Goal: Check status: Check status

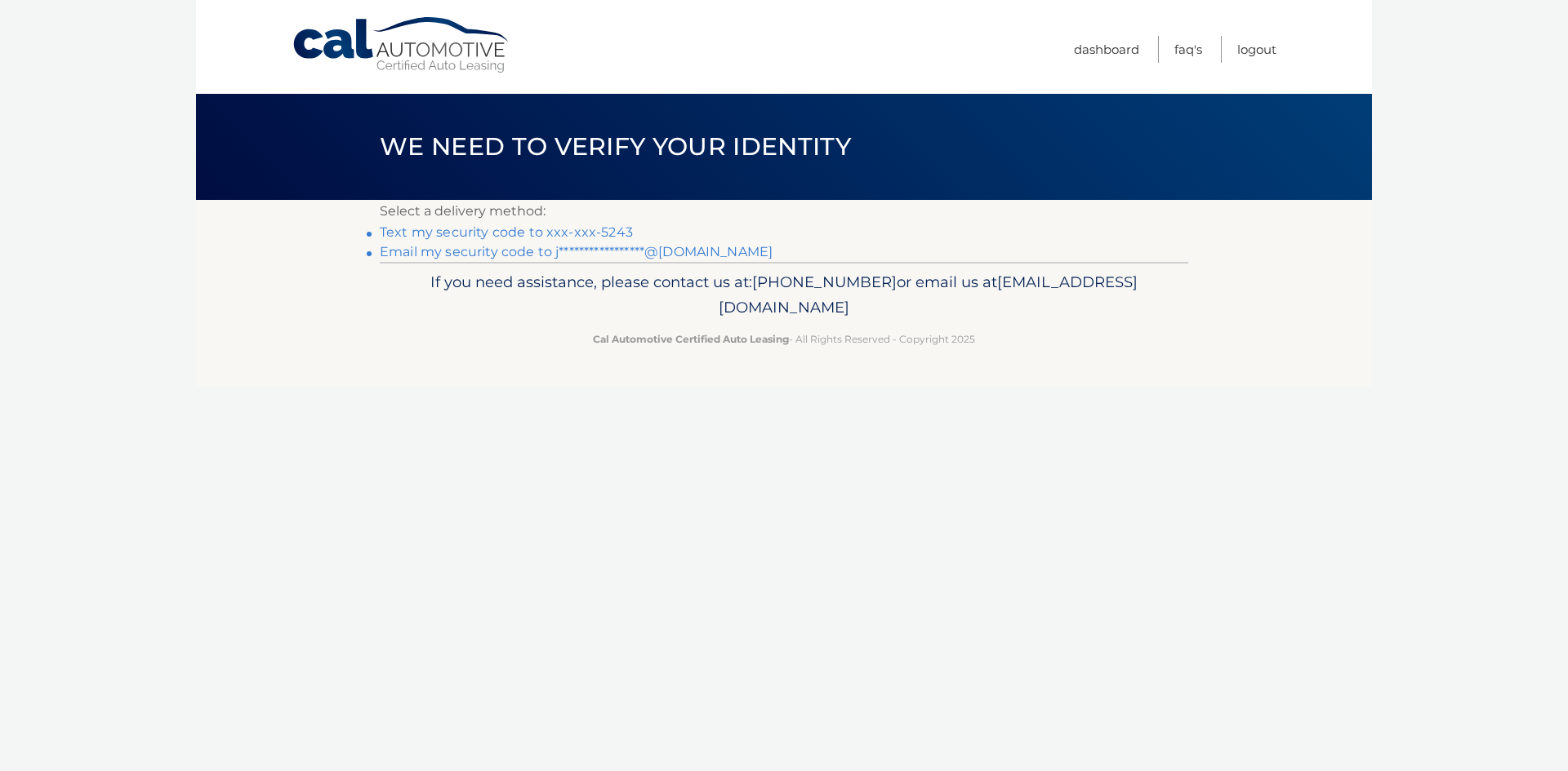
click at [515, 233] on link "Text my security code to xxx-xxx-5243" at bounding box center [505, 231] width 253 height 15
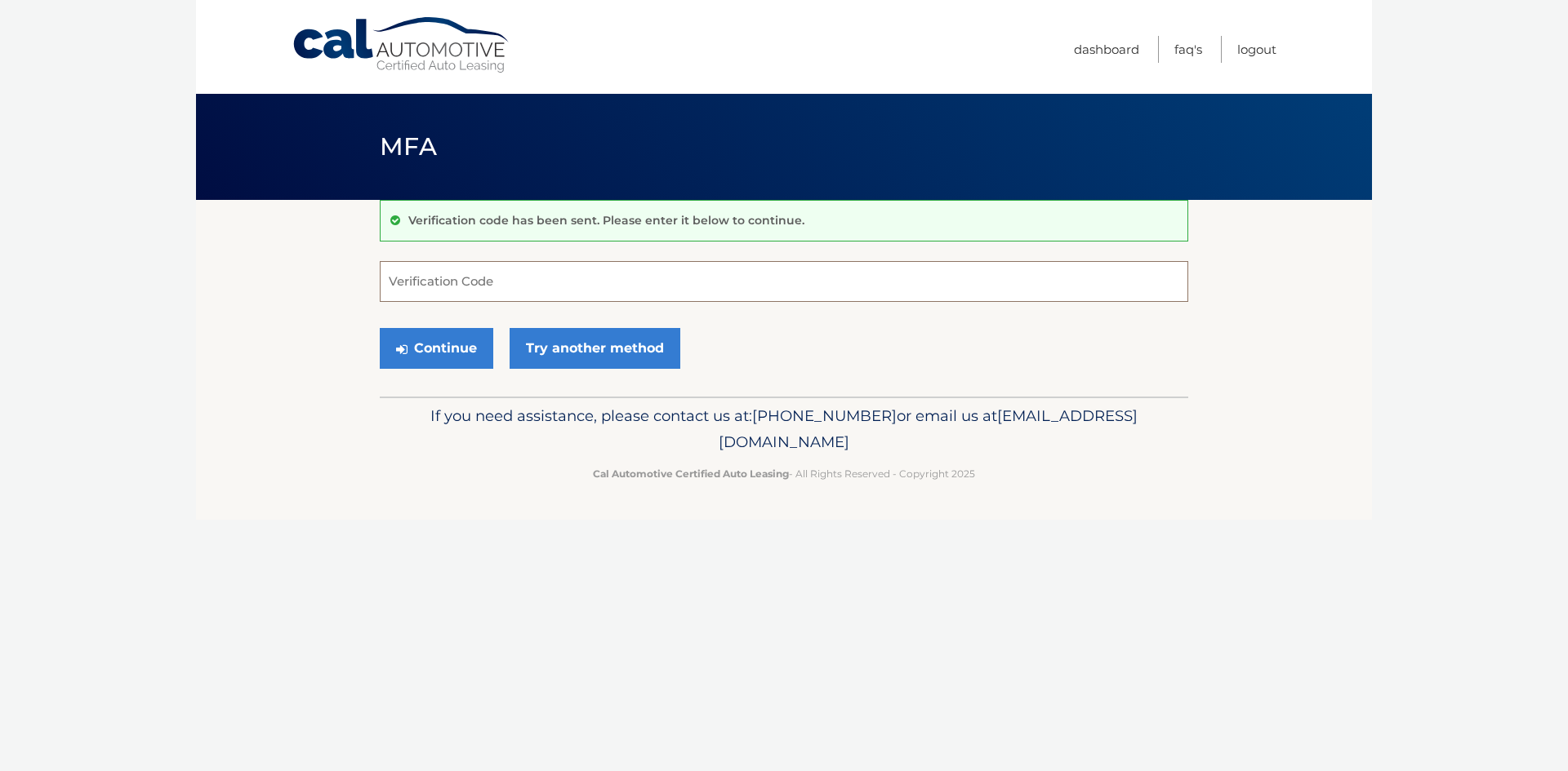
click at [502, 278] on input "Verification Code" at bounding box center [783, 282] width 808 height 41
type input "483226"
click at [379, 328] on button "Continue" at bounding box center [436, 349] width 113 height 41
click at [400, 356] on button "Continue" at bounding box center [436, 349] width 113 height 41
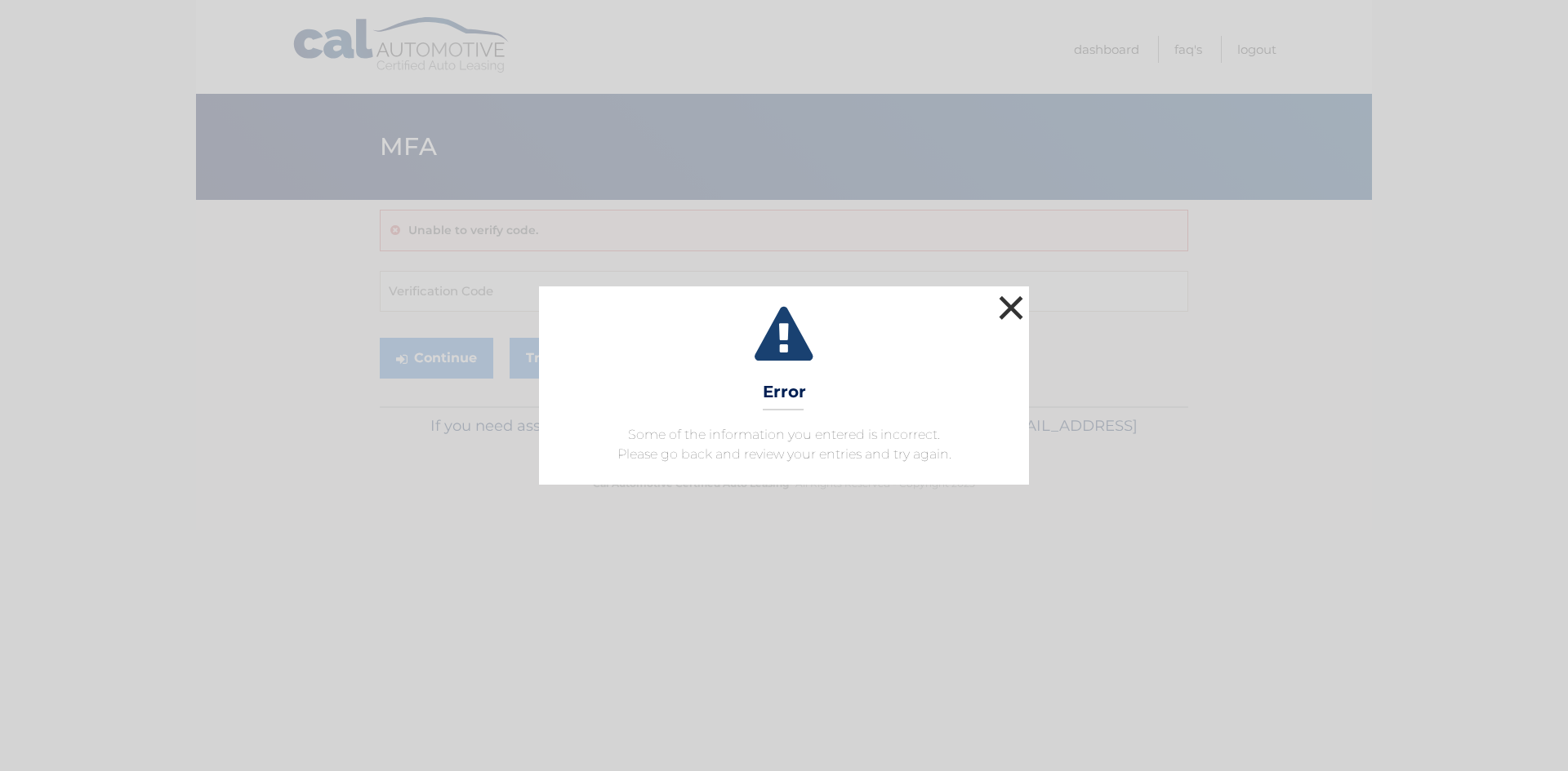
click at [1010, 317] on button "×" at bounding box center [1011, 307] width 33 height 33
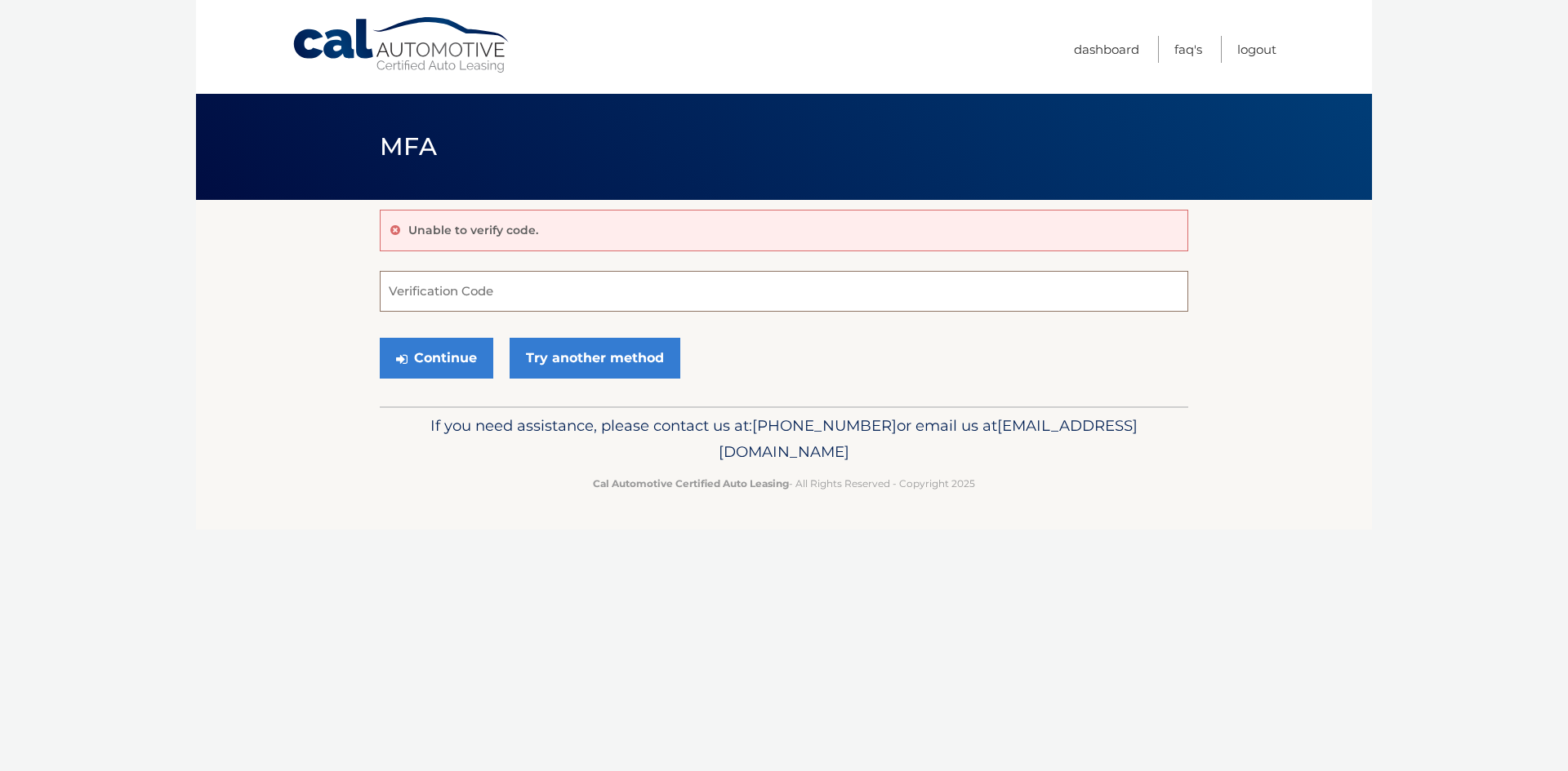
click at [468, 302] on input "Verification Code" at bounding box center [783, 292] width 808 height 41
type input "483226"
click at [434, 357] on button "Continue" at bounding box center [436, 359] width 113 height 41
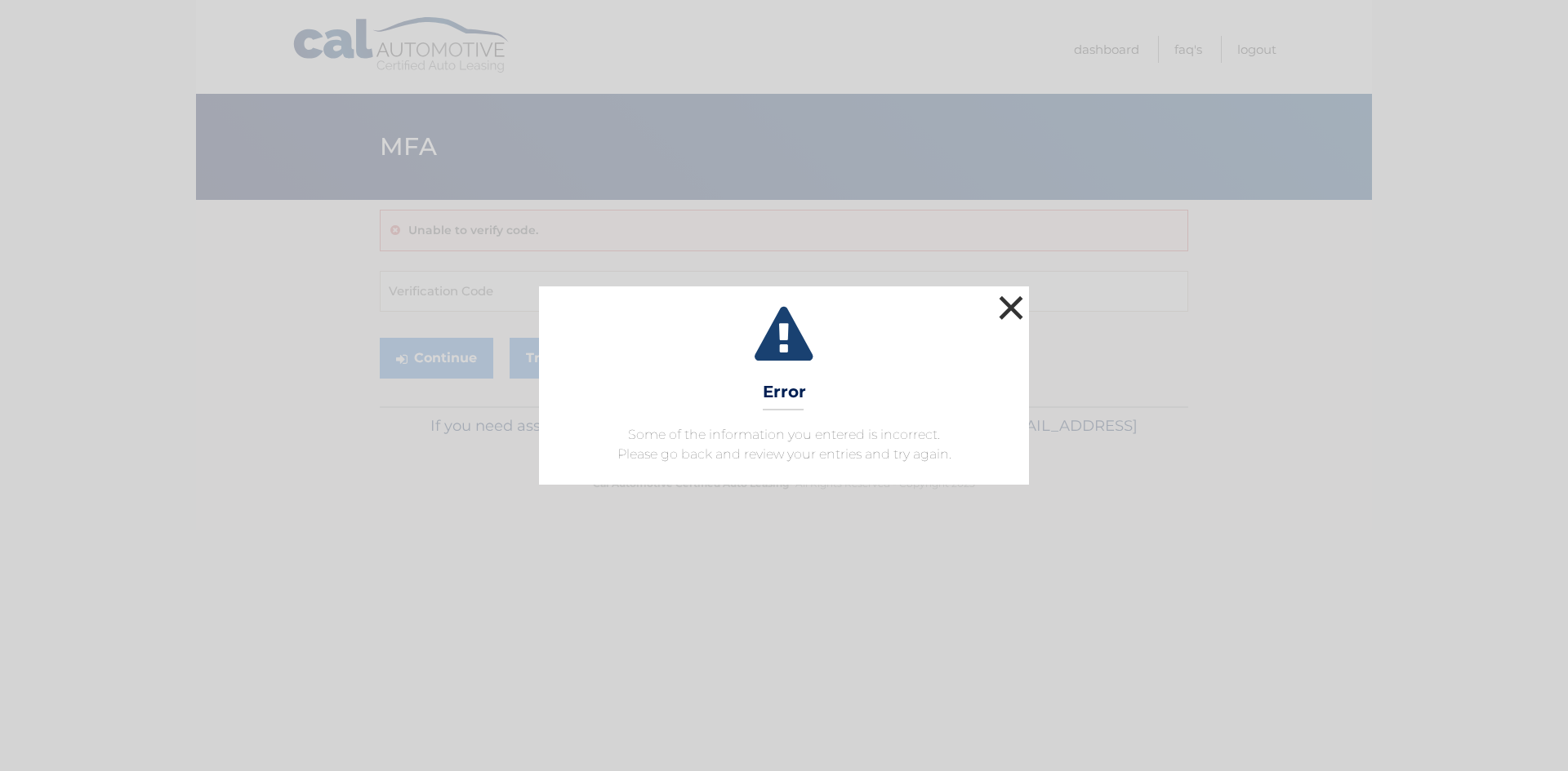
click at [1018, 305] on button "×" at bounding box center [1011, 307] width 33 height 33
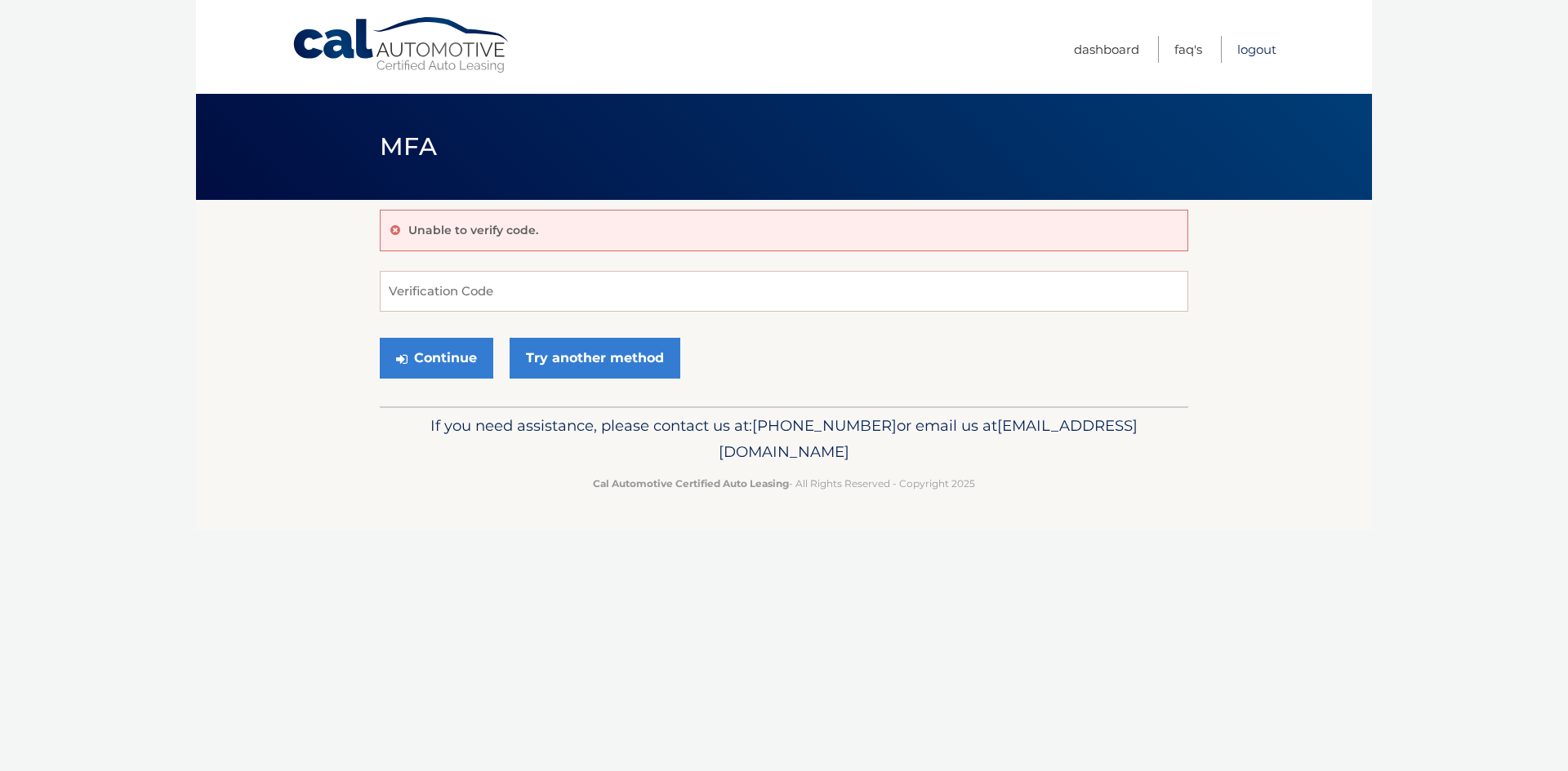
click at [1249, 49] on link "Logout" at bounding box center [1256, 49] width 39 height 27
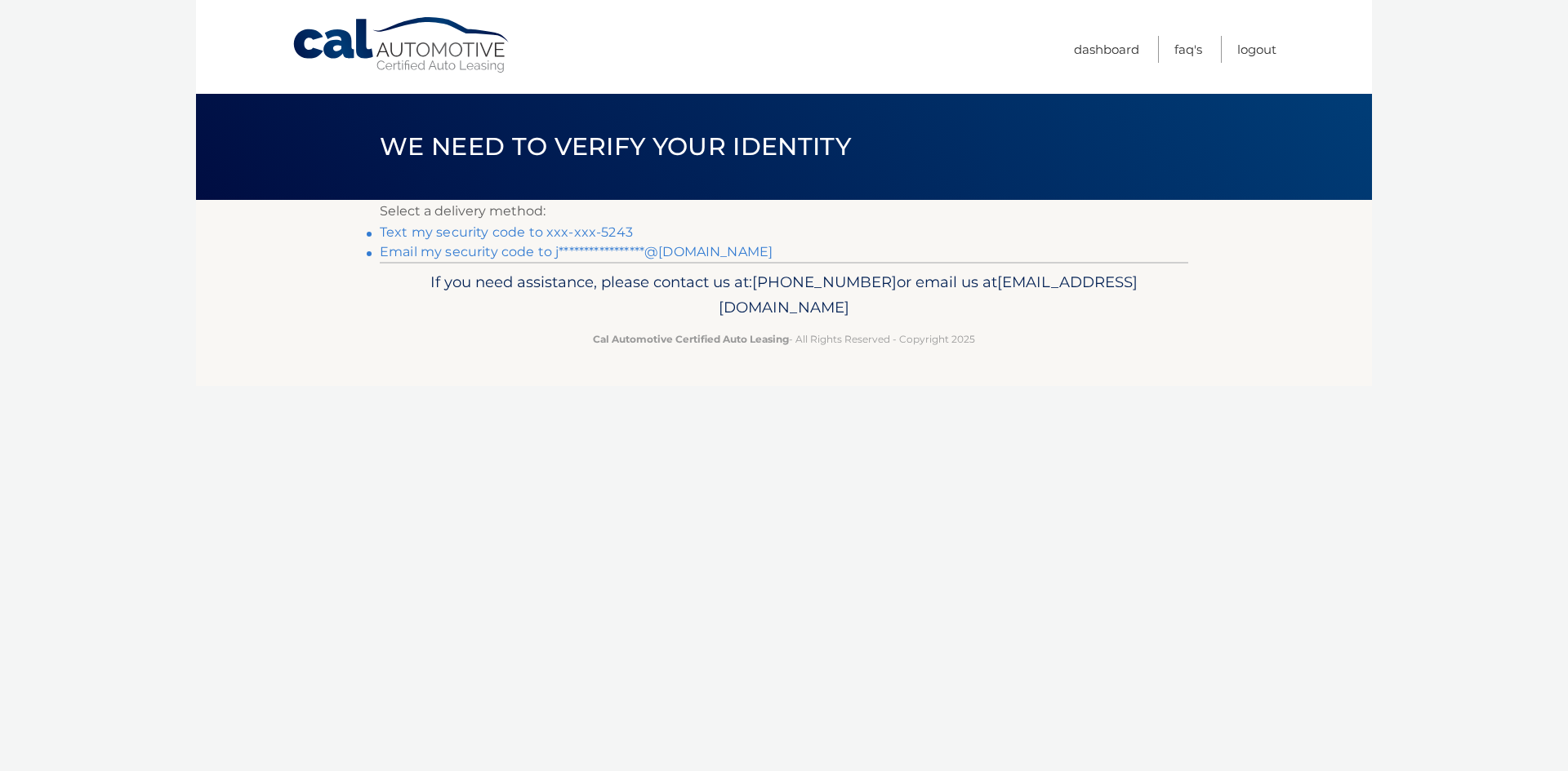
click at [594, 231] on link "Text my security code to xxx-xxx-5243" at bounding box center [505, 231] width 253 height 15
click at [558, 231] on link "Text my security code to xxx-xxx-5243" at bounding box center [505, 231] width 253 height 15
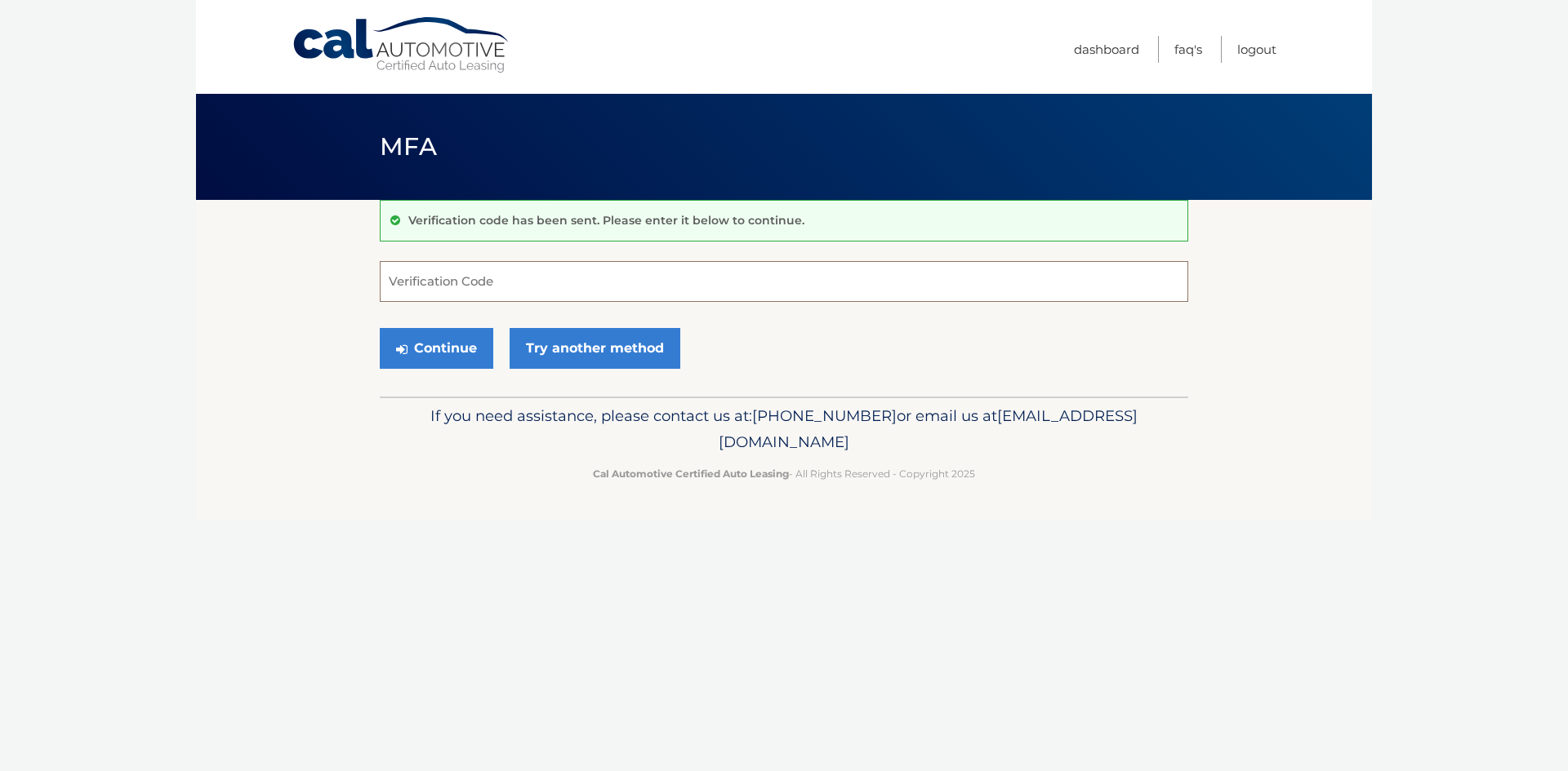
click at [530, 291] on input "Verification Code" at bounding box center [783, 282] width 808 height 41
type input "449910"
click at [454, 344] on button "Continue" at bounding box center [436, 349] width 113 height 41
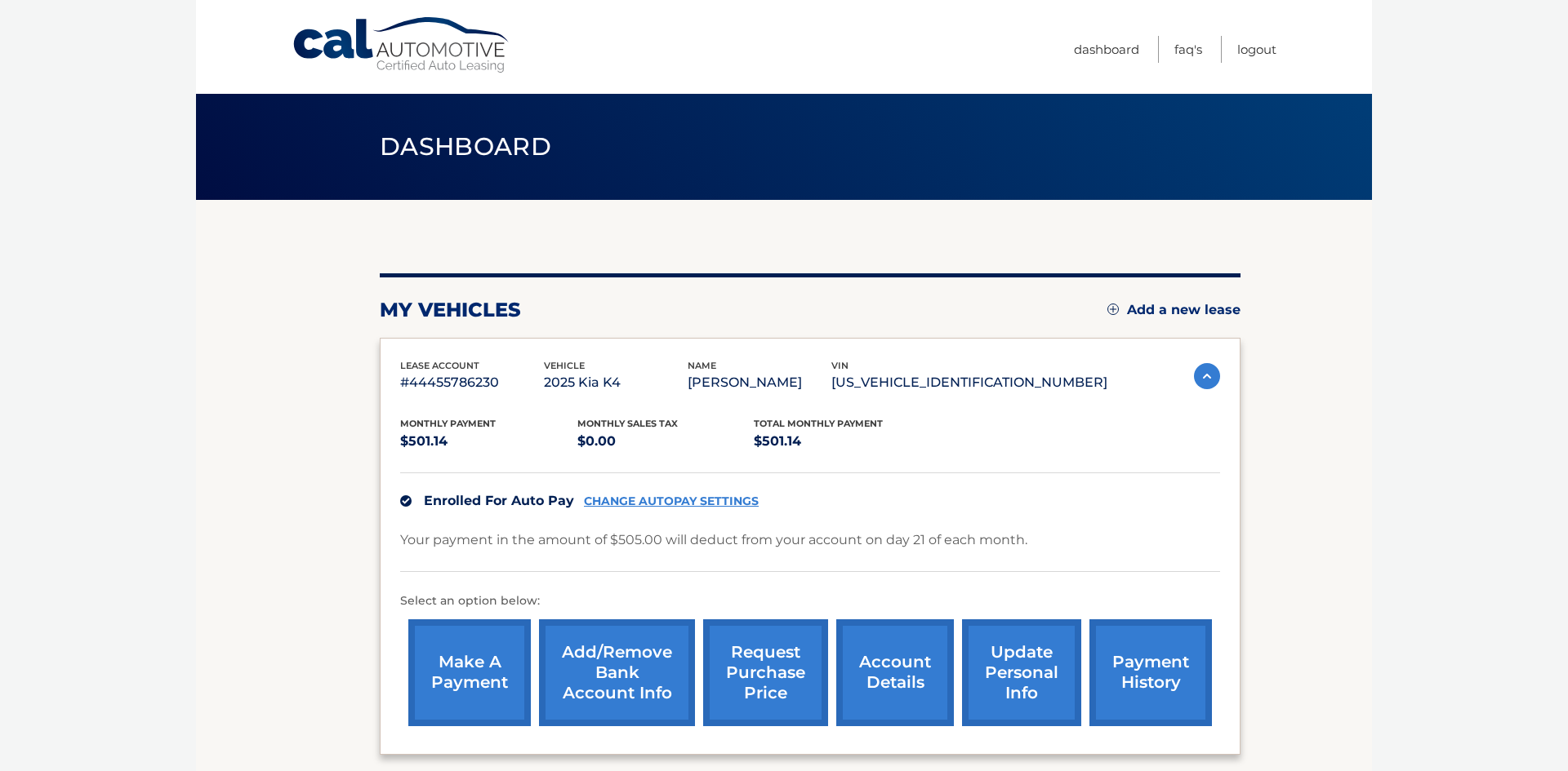
click at [231, 412] on section "my vehicles Add a new lease lease account #44455786230 vehicle 2025 Kia K4 name…" at bounding box center [783, 502] width 1176 height 604
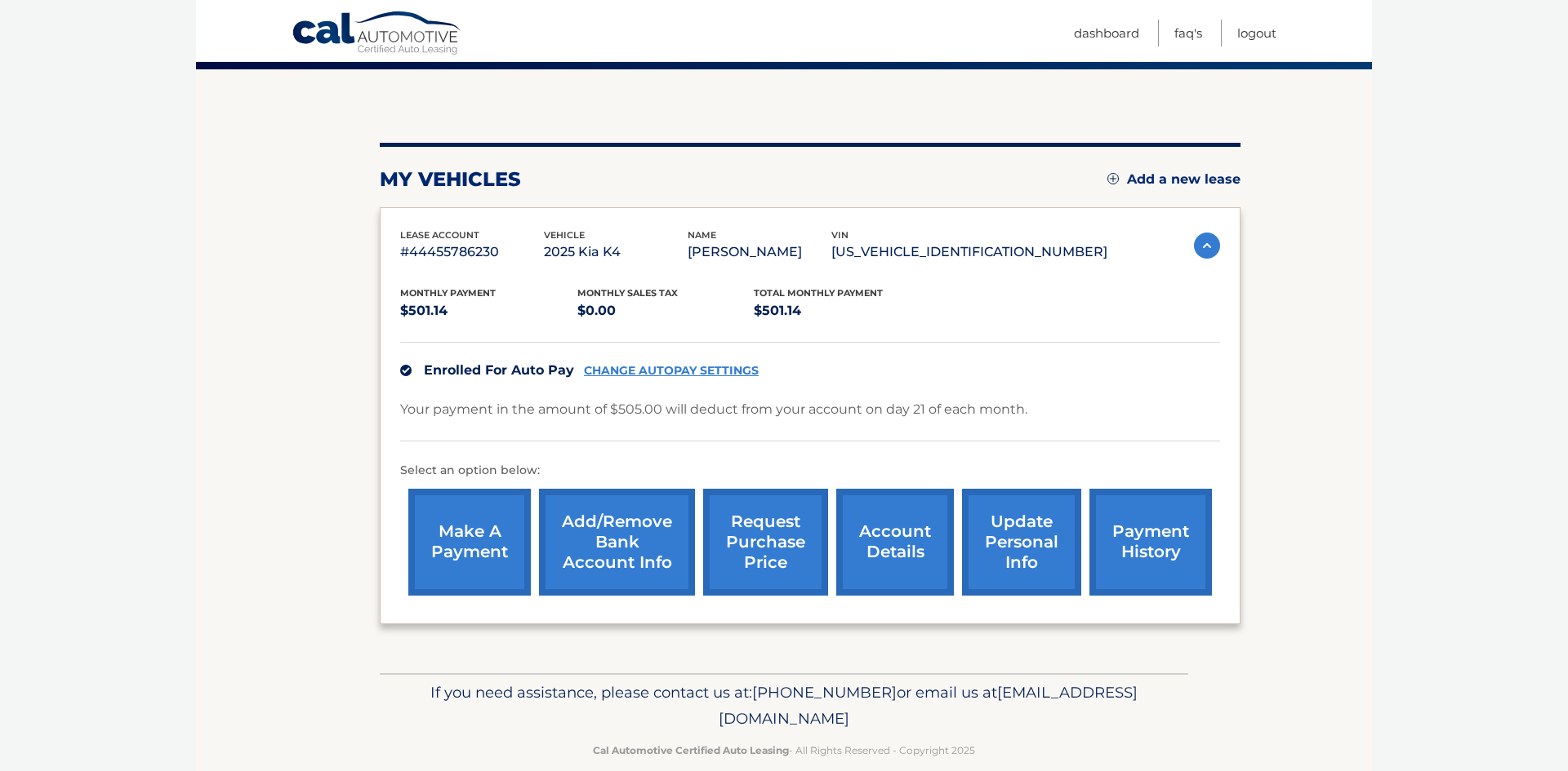
scroll to position [156, 0]
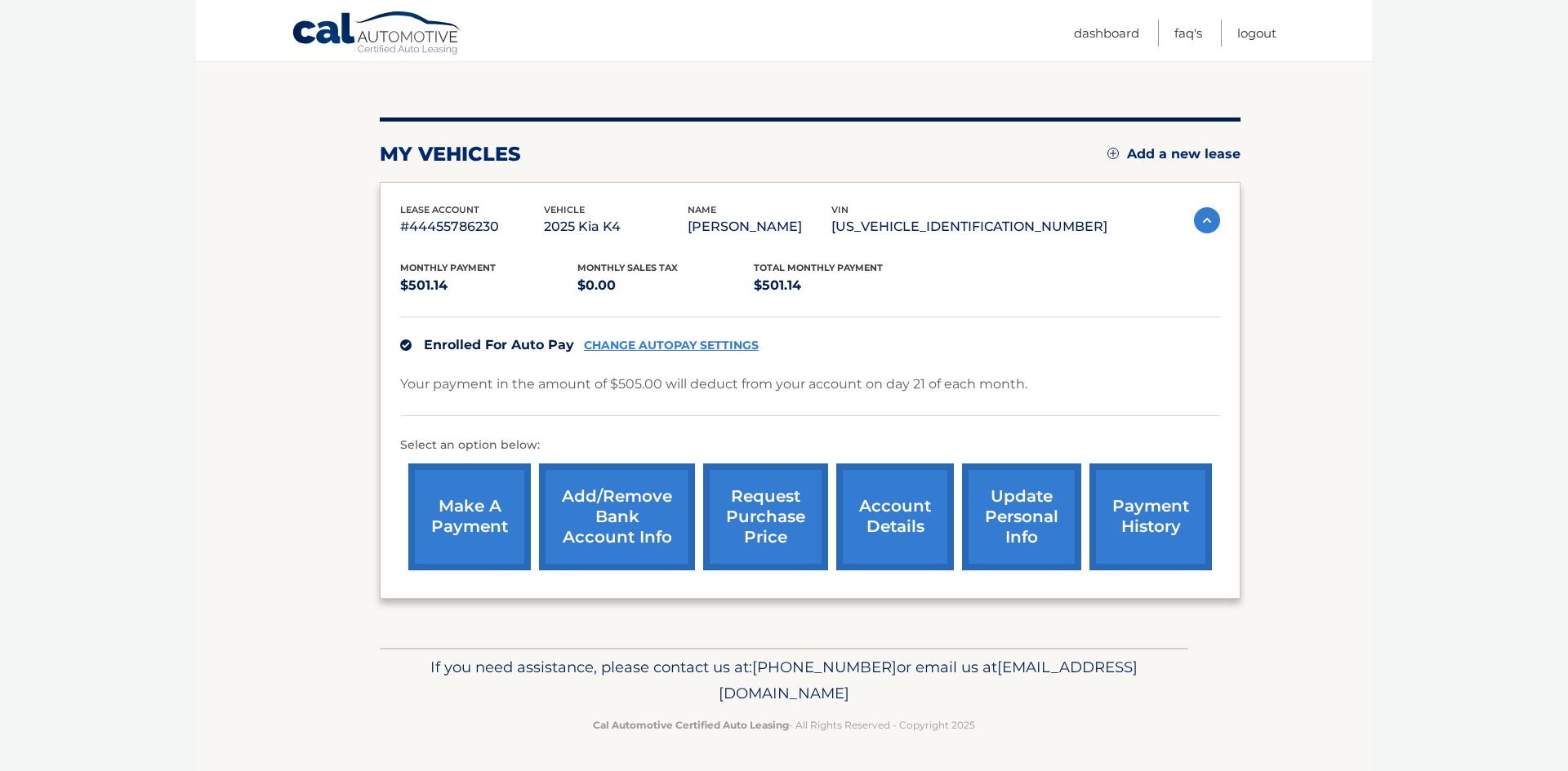
click at [882, 524] on link "account details" at bounding box center [895, 517] width 118 height 107
click at [894, 530] on link "account details" at bounding box center [895, 517] width 118 height 107
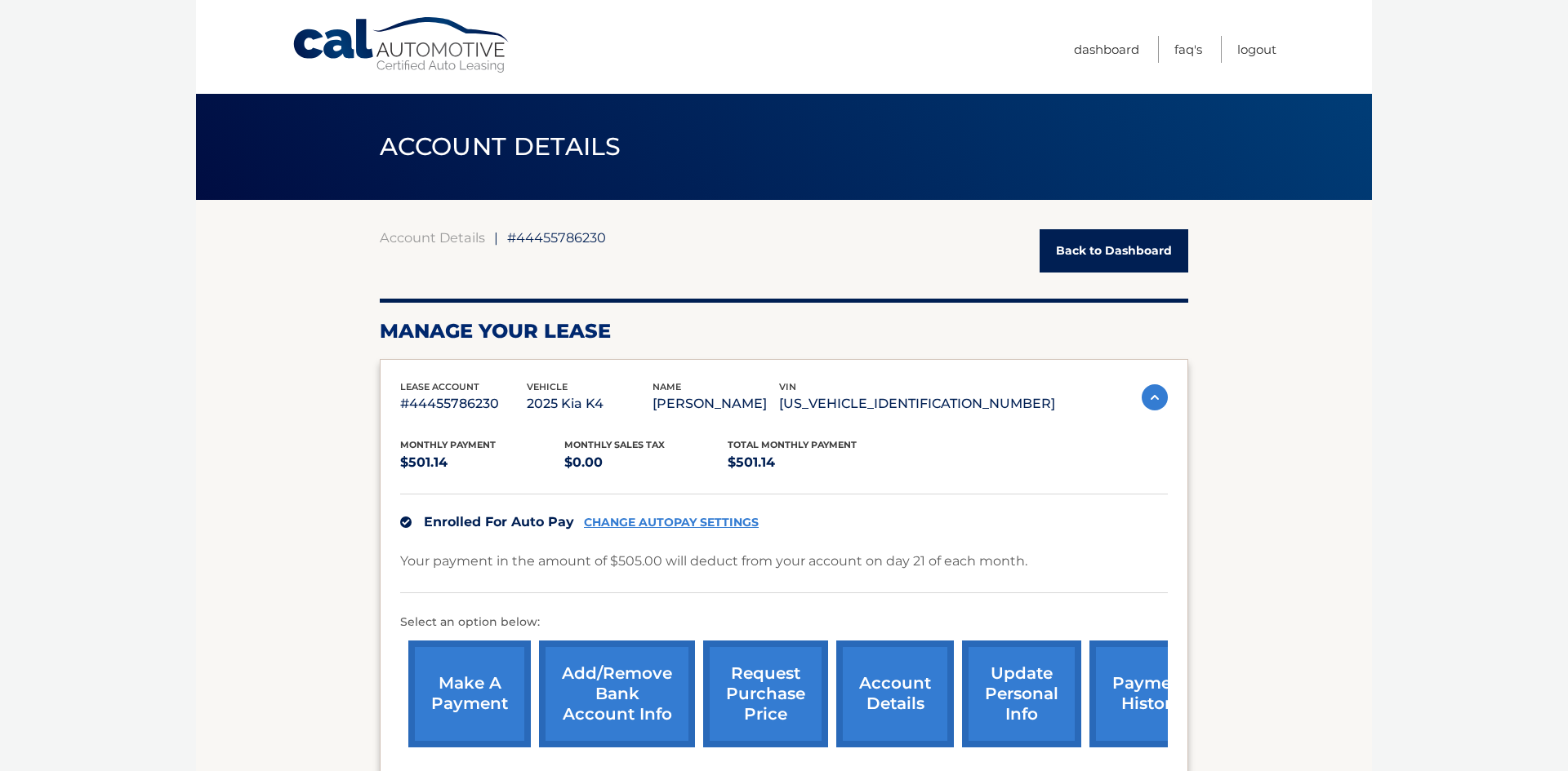
click at [178, 570] on body "Cal Automotive Menu Dashboard FAQ's Logout ← |" at bounding box center [784, 386] width 1568 height 771
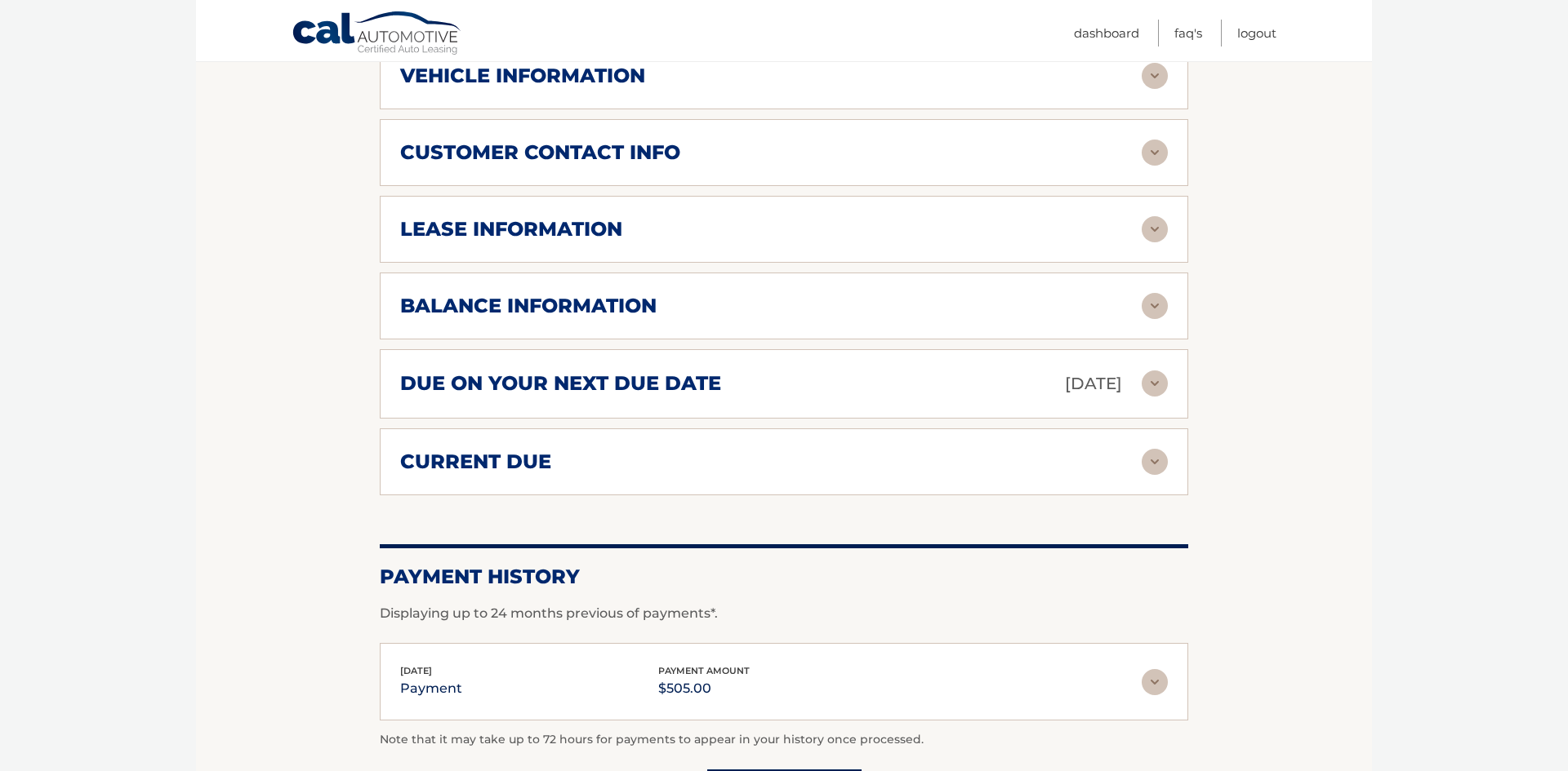
scroll to position [750, 0]
click at [564, 463] on div "current due" at bounding box center [771, 460] width 741 height 24
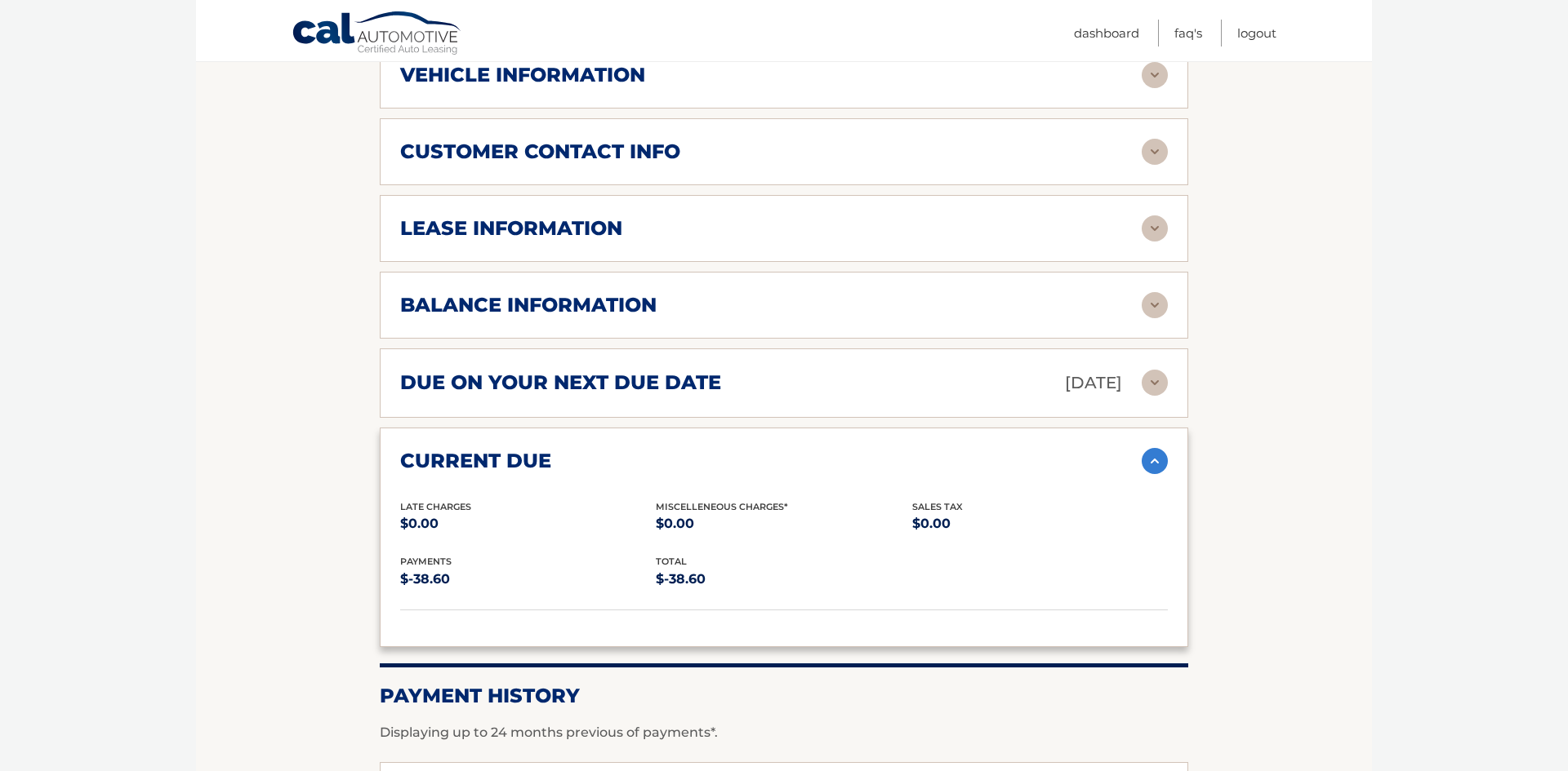
click at [751, 395] on div "due on your next due date Oct 21, 2025" at bounding box center [771, 383] width 741 height 29
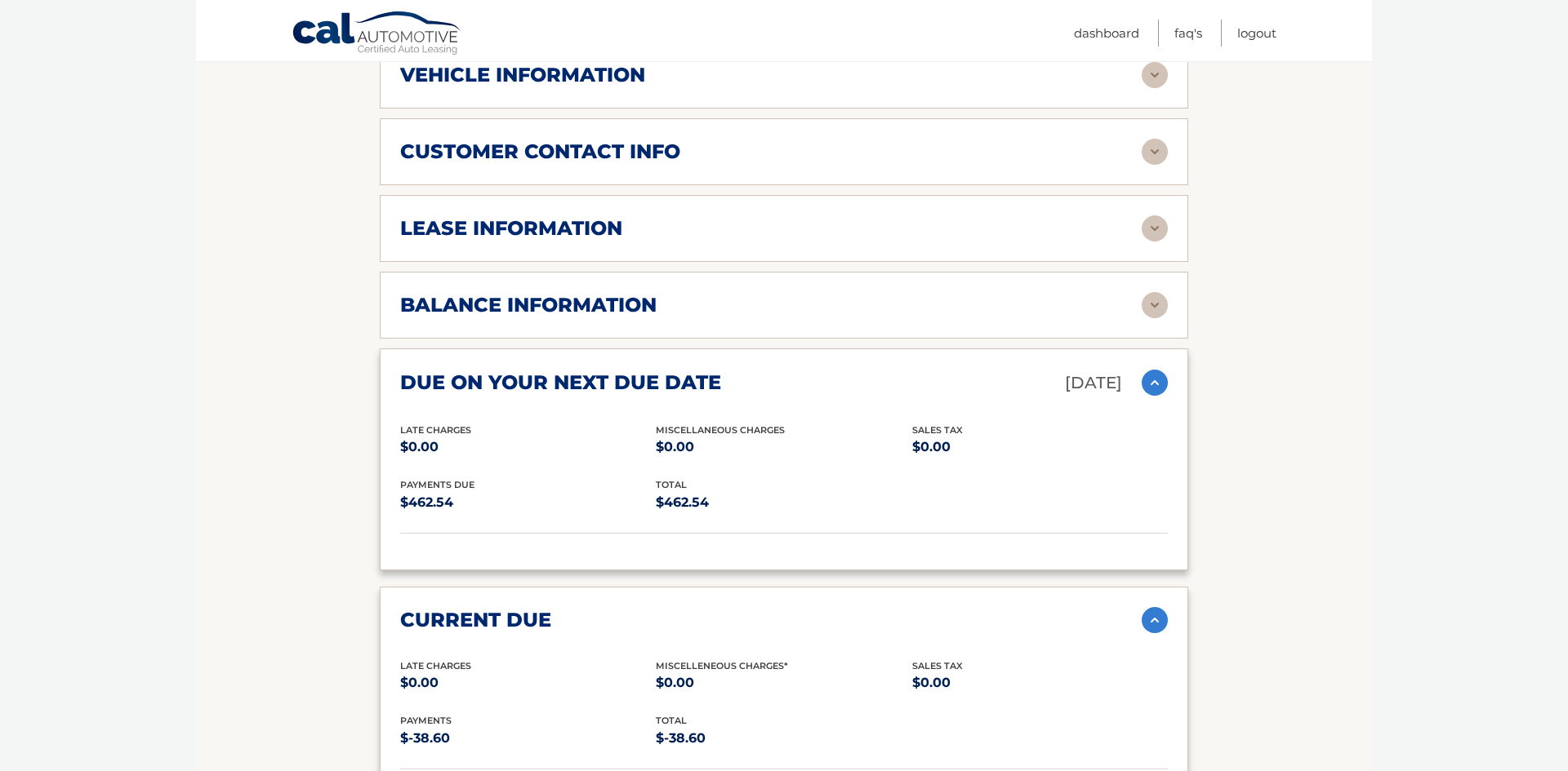
click at [491, 311] on h2 "balance information" at bounding box center [528, 304] width 256 height 24
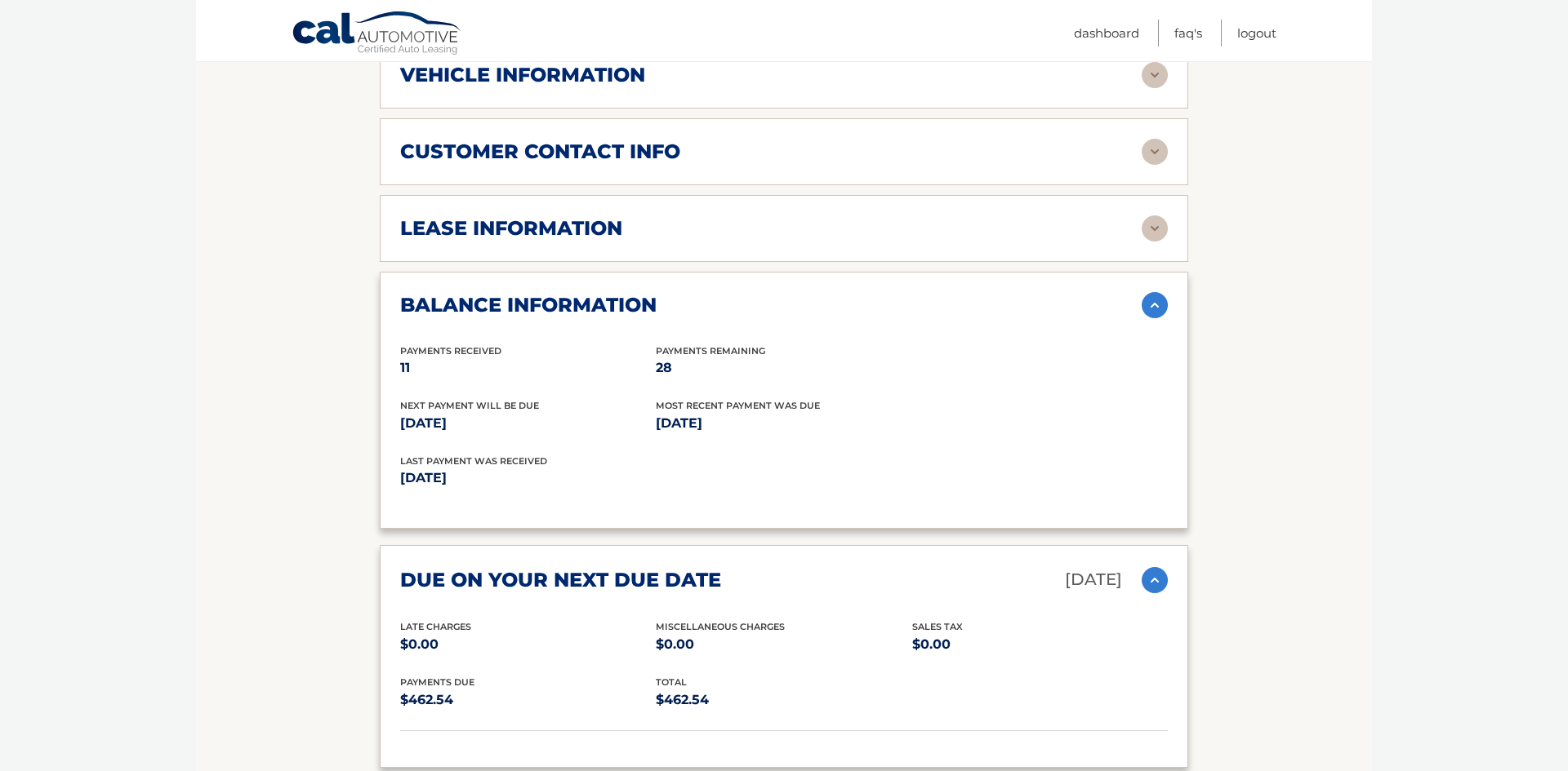
click at [567, 236] on h2 "lease information" at bounding box center [511, 228] width 222 height 24
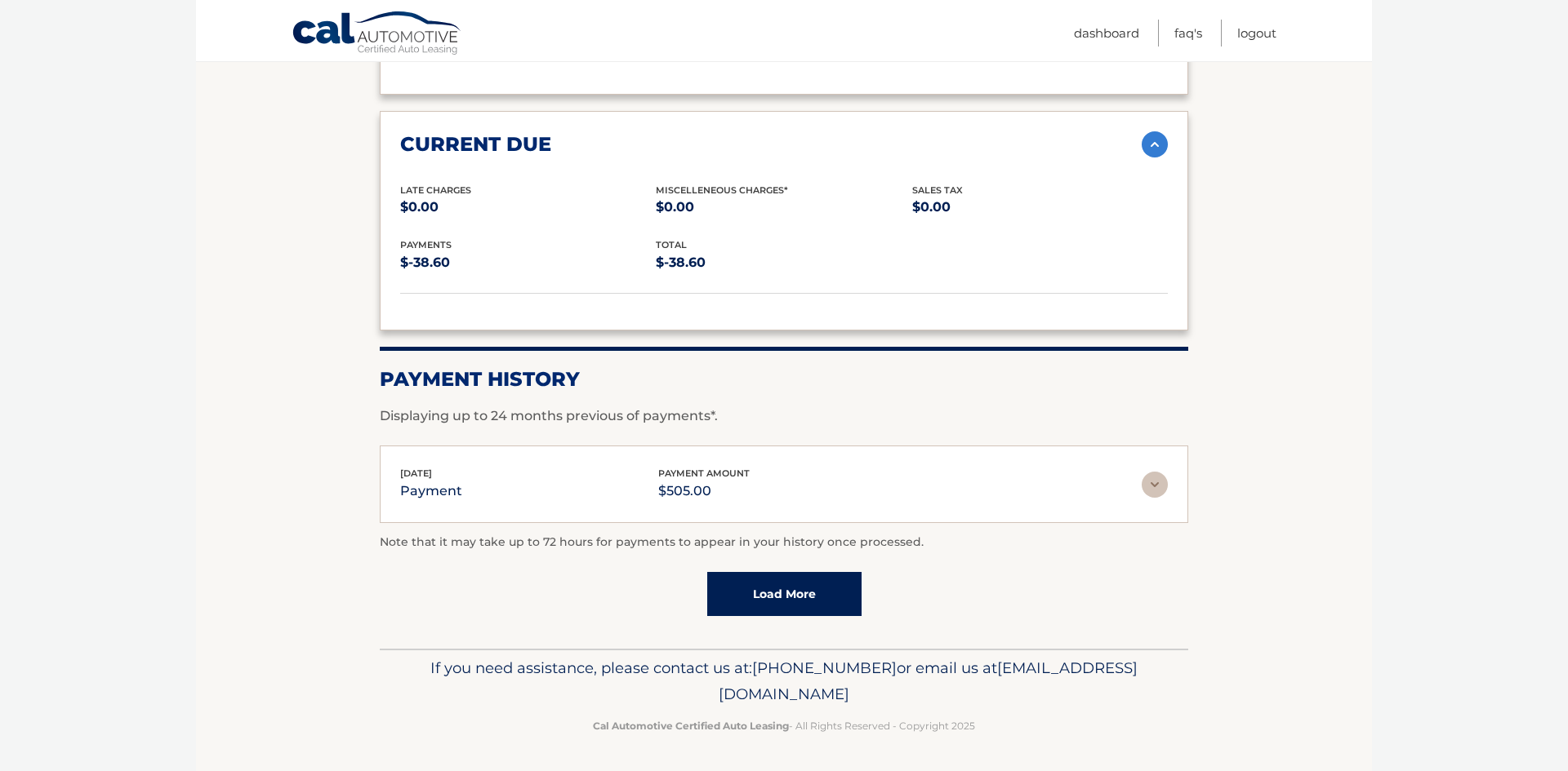
scroll to position [1730, 0]
click at [1142, 485] on img at bounding box center [1154, 484] width 26 height 26
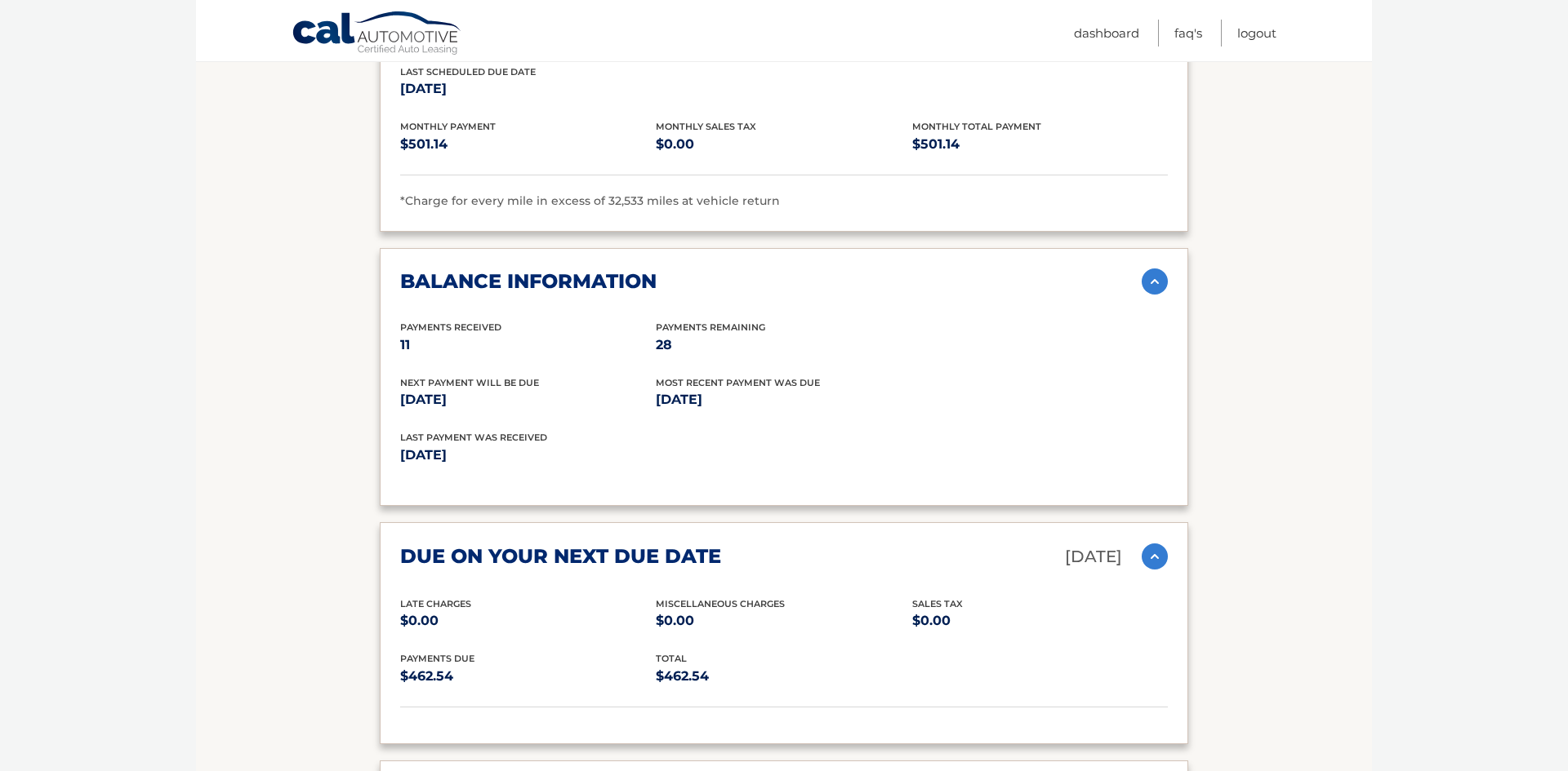
scroll to position [1078, 0]
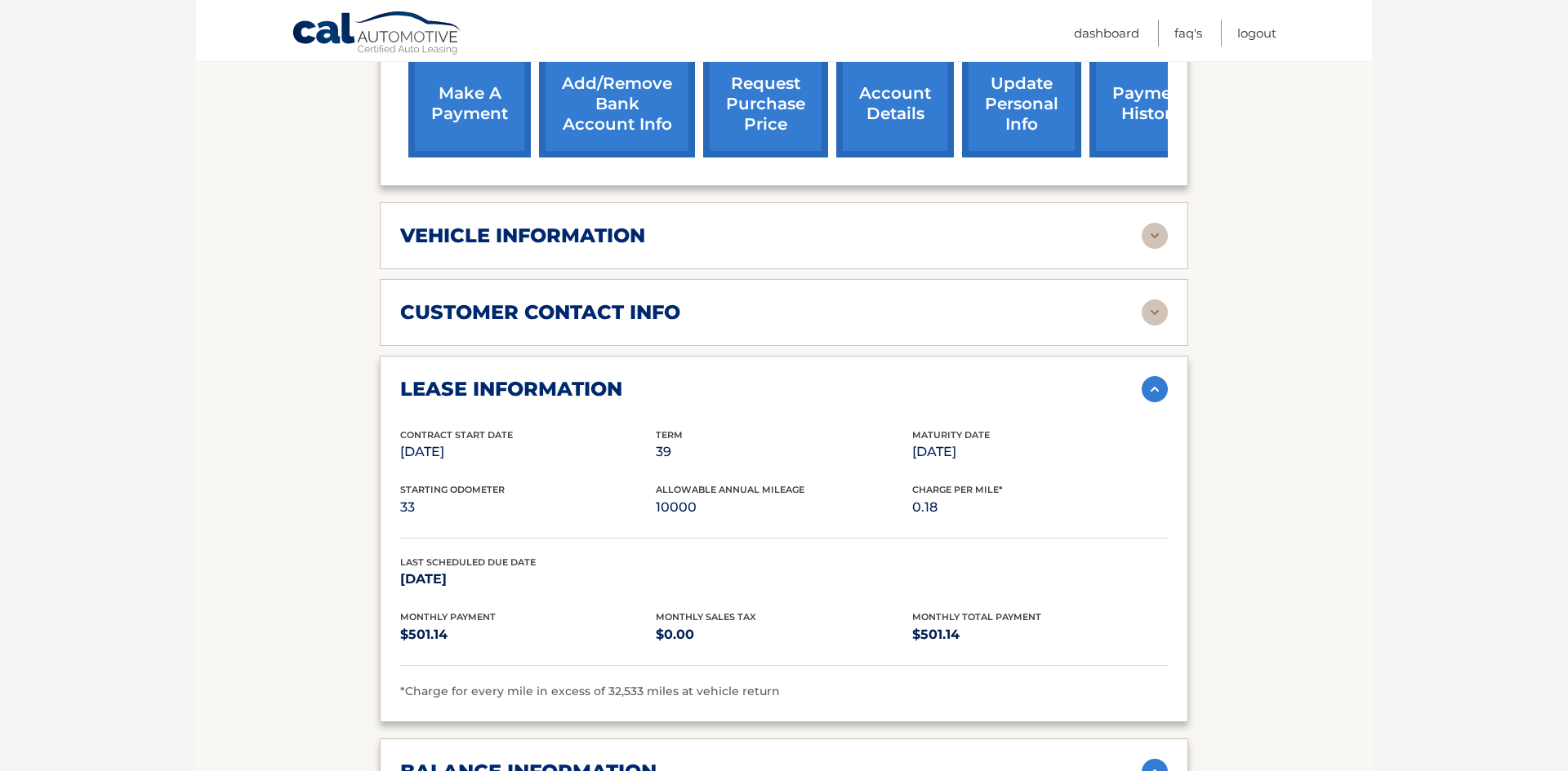
scroll to position [588, 0]
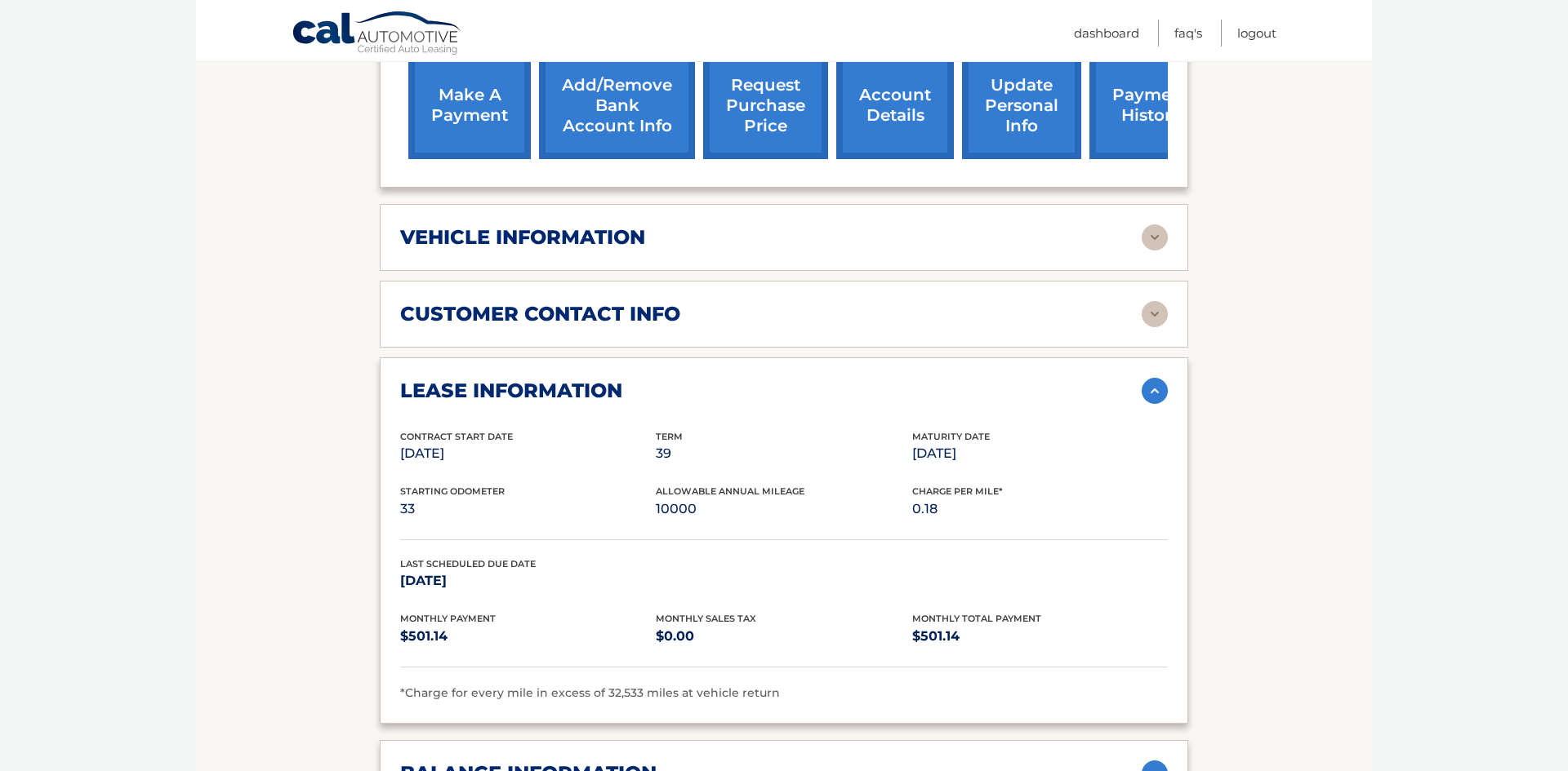
click at [548, 235] on h2 "vehicle information" at bounding box center [522, 236] width 245 height 24
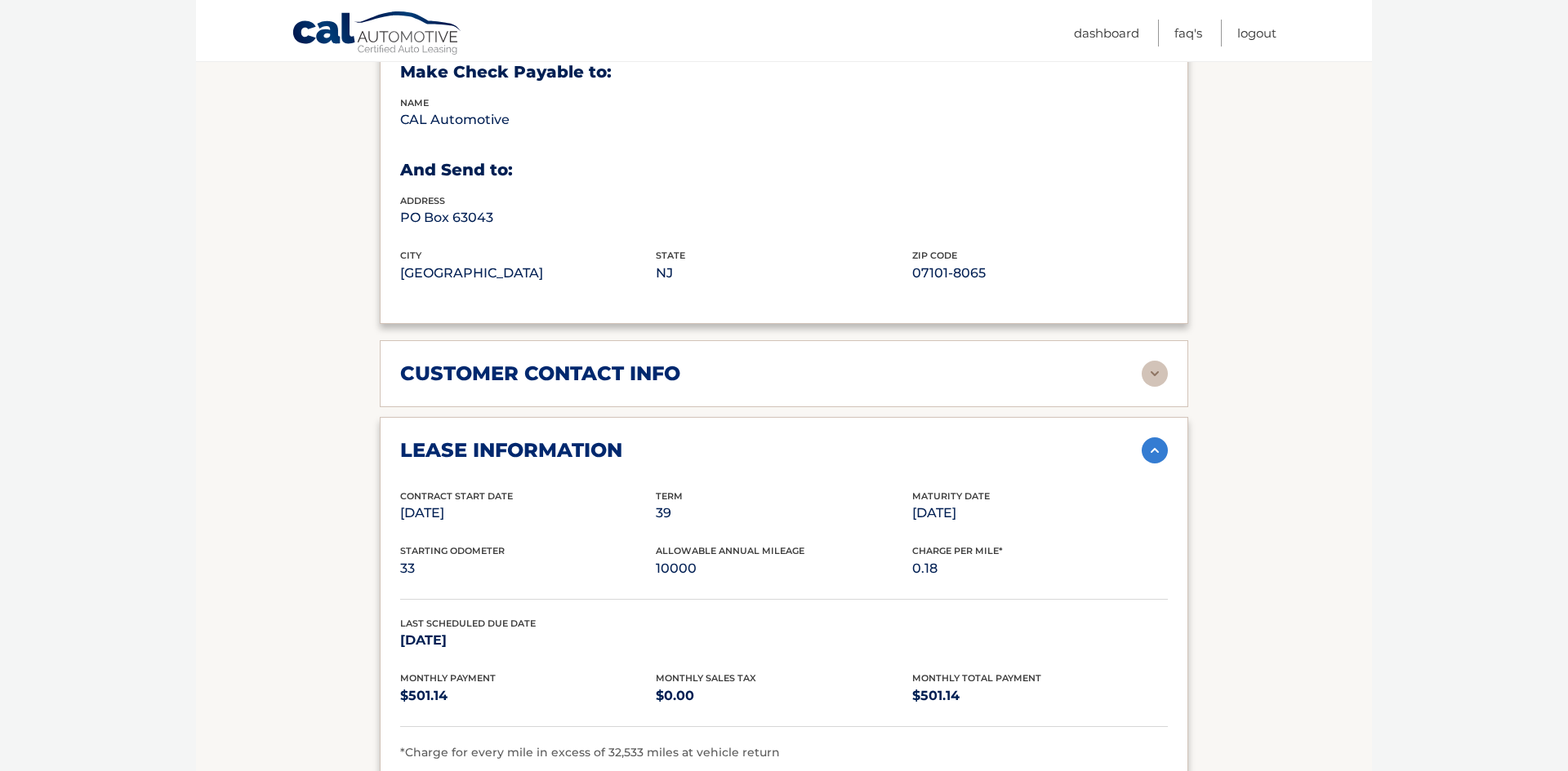
scroll to position [948, 0]
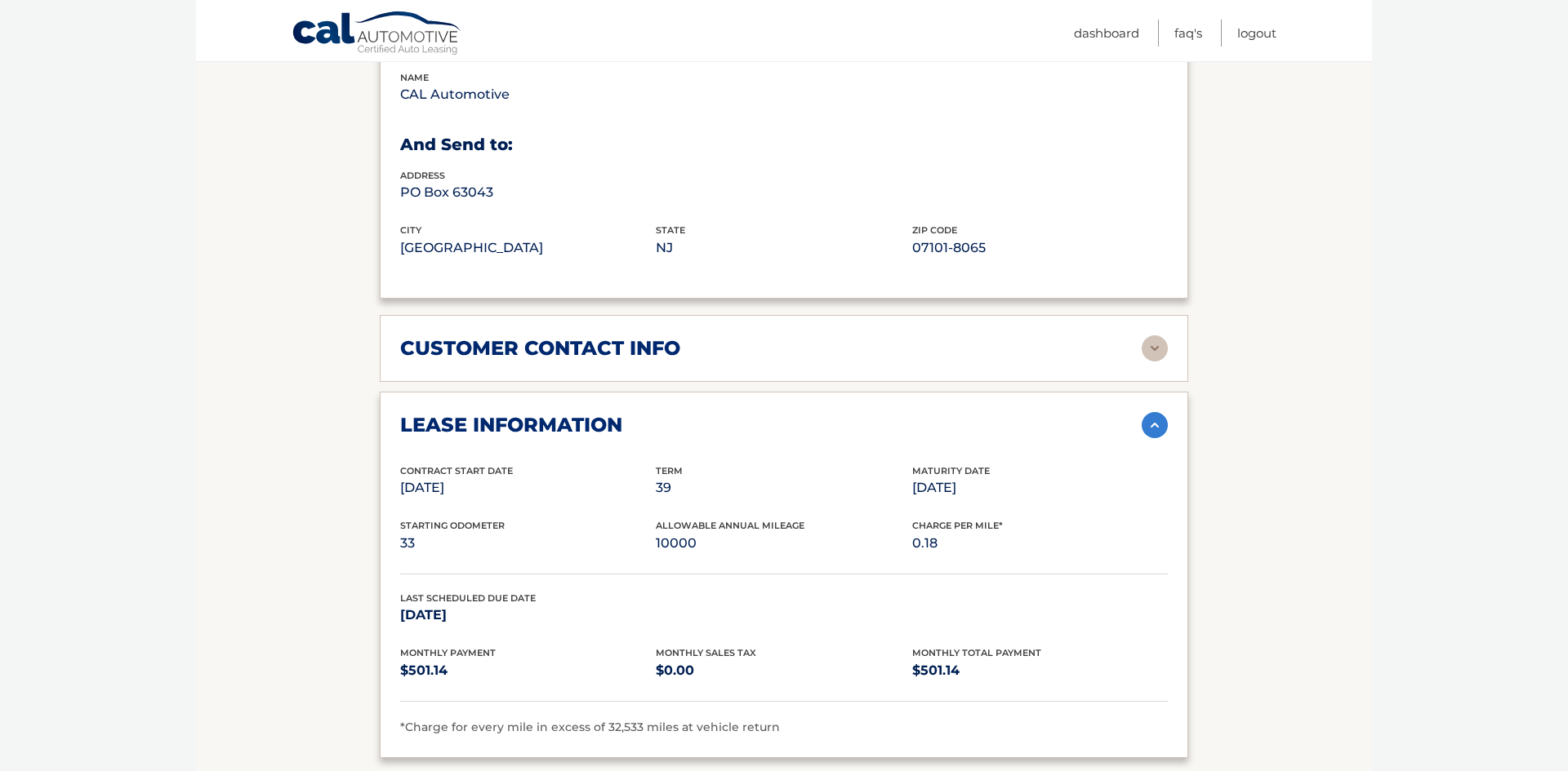
click at [284, 618] on section "Account Details | #44455786230 Back to Dashboard Manage Your Lease lease accoun…" at bounding box center [783, 588] width 1176 height 2673
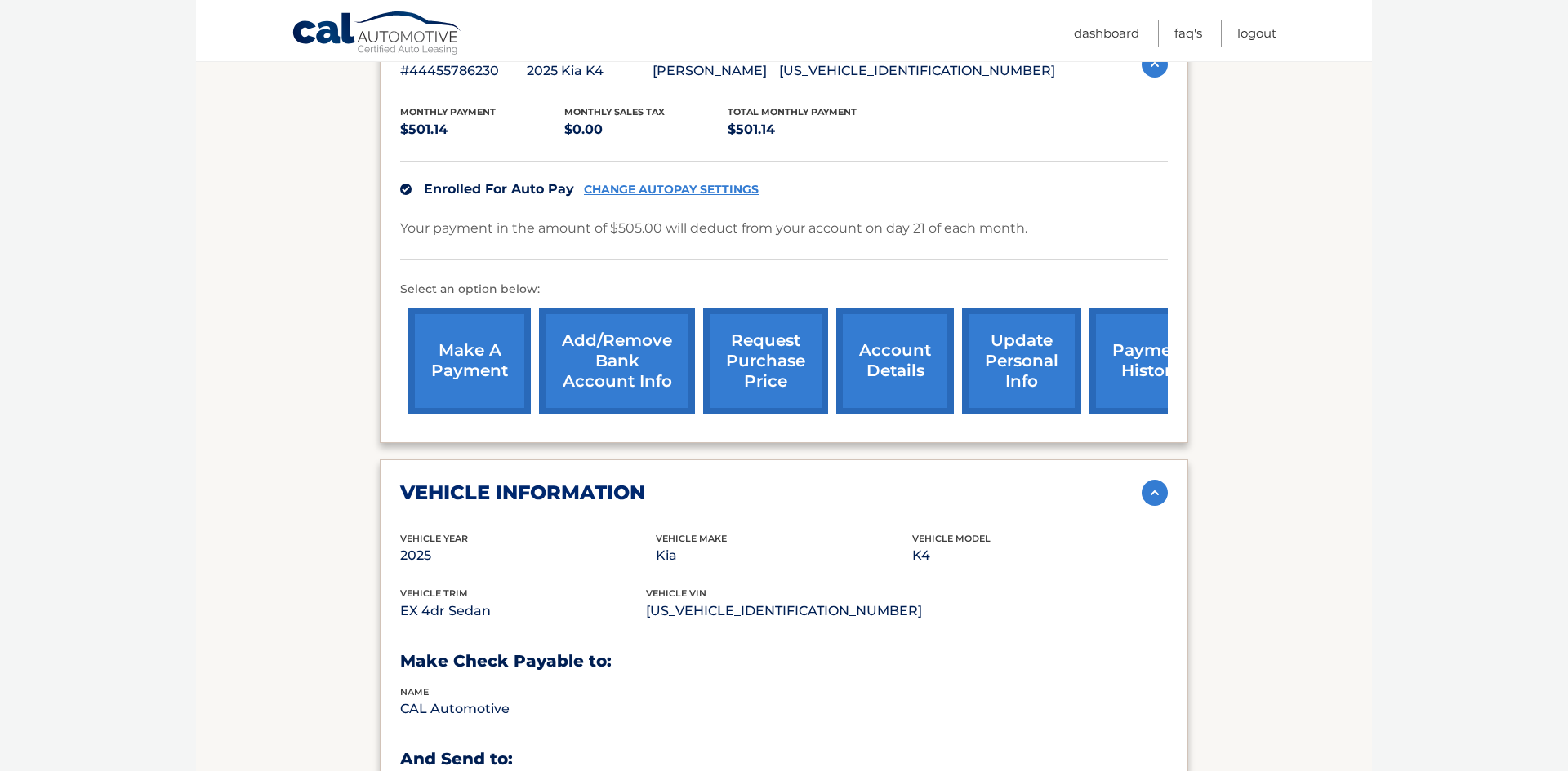
scroll to position [332, 0]
click at [1138, 360] on link "payment history" at bounding box center [1150, 362] width 122 height 107
click at [42, 439] on html "Cal Automotive Menu Dashboard FAQ's Logout |" at bounding box center [784, 54] width 1568 height 771
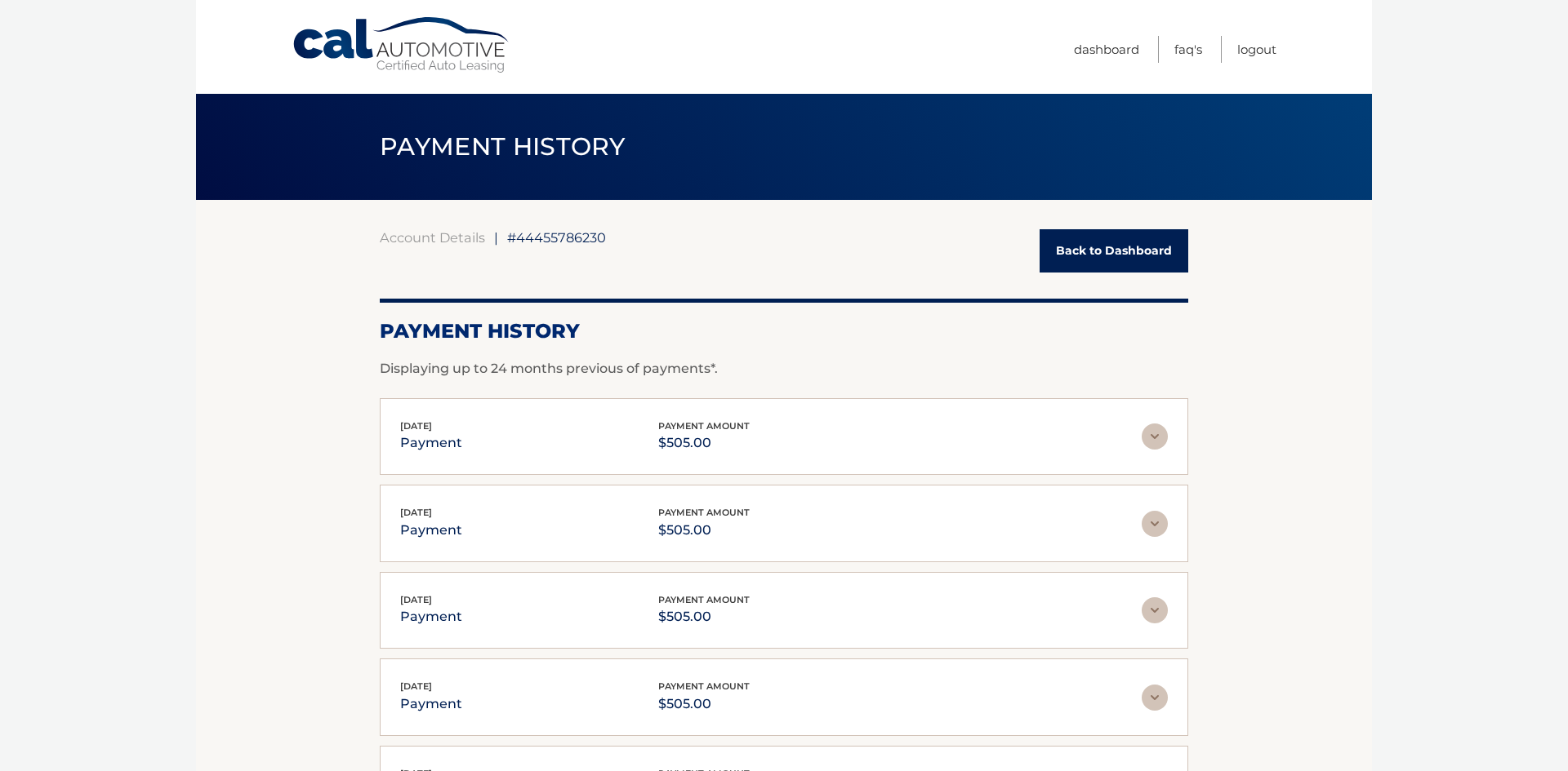
click at [1160, 434] on img at bounding box center [1154, 436] width 26 height 26
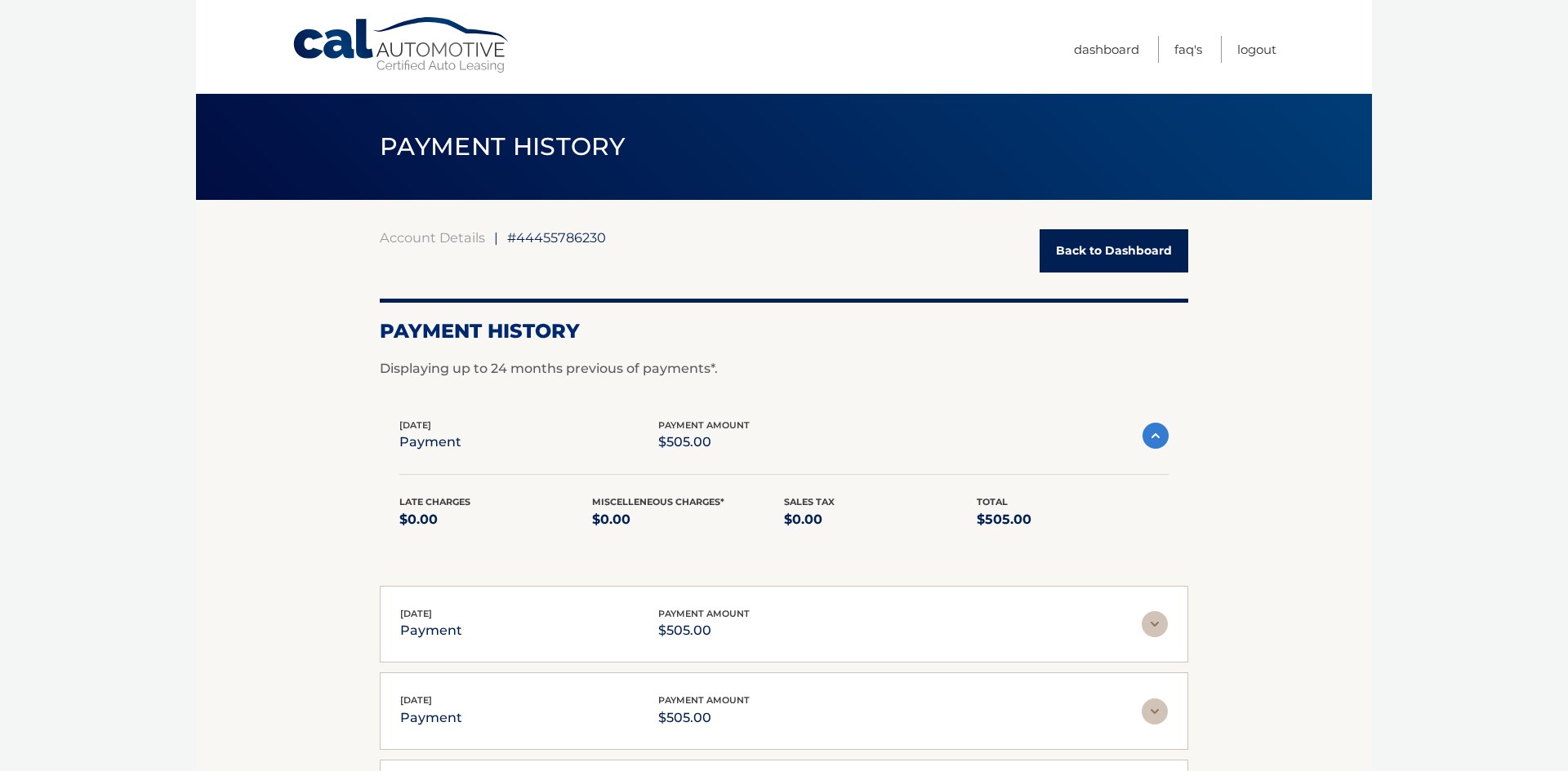
click at [1160, 434] on img at bounding box center [1155, 435] width 26 height 26
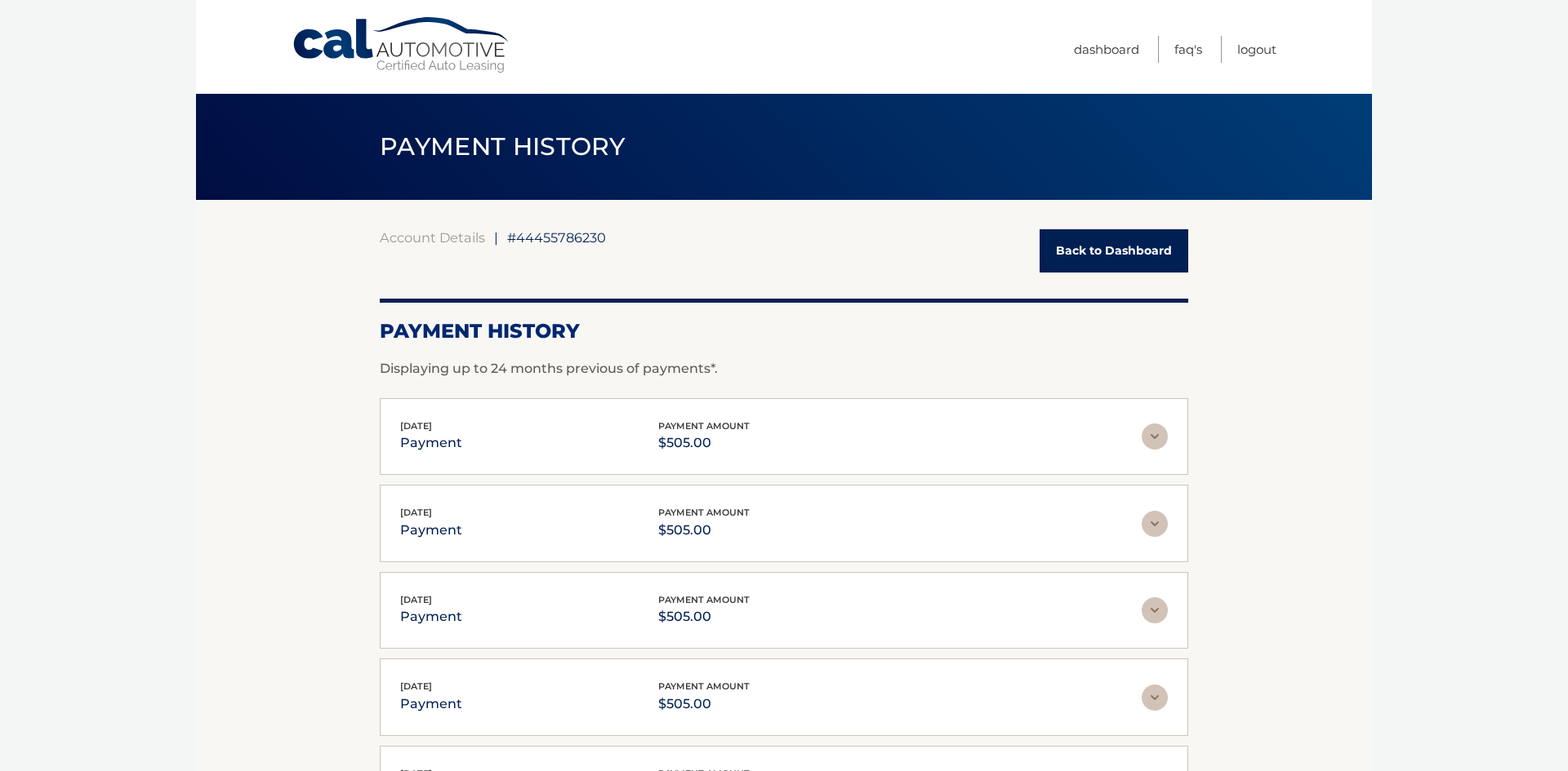
click at [1154, 531] on img at bounding box center [1154, 523] width 26 height 26
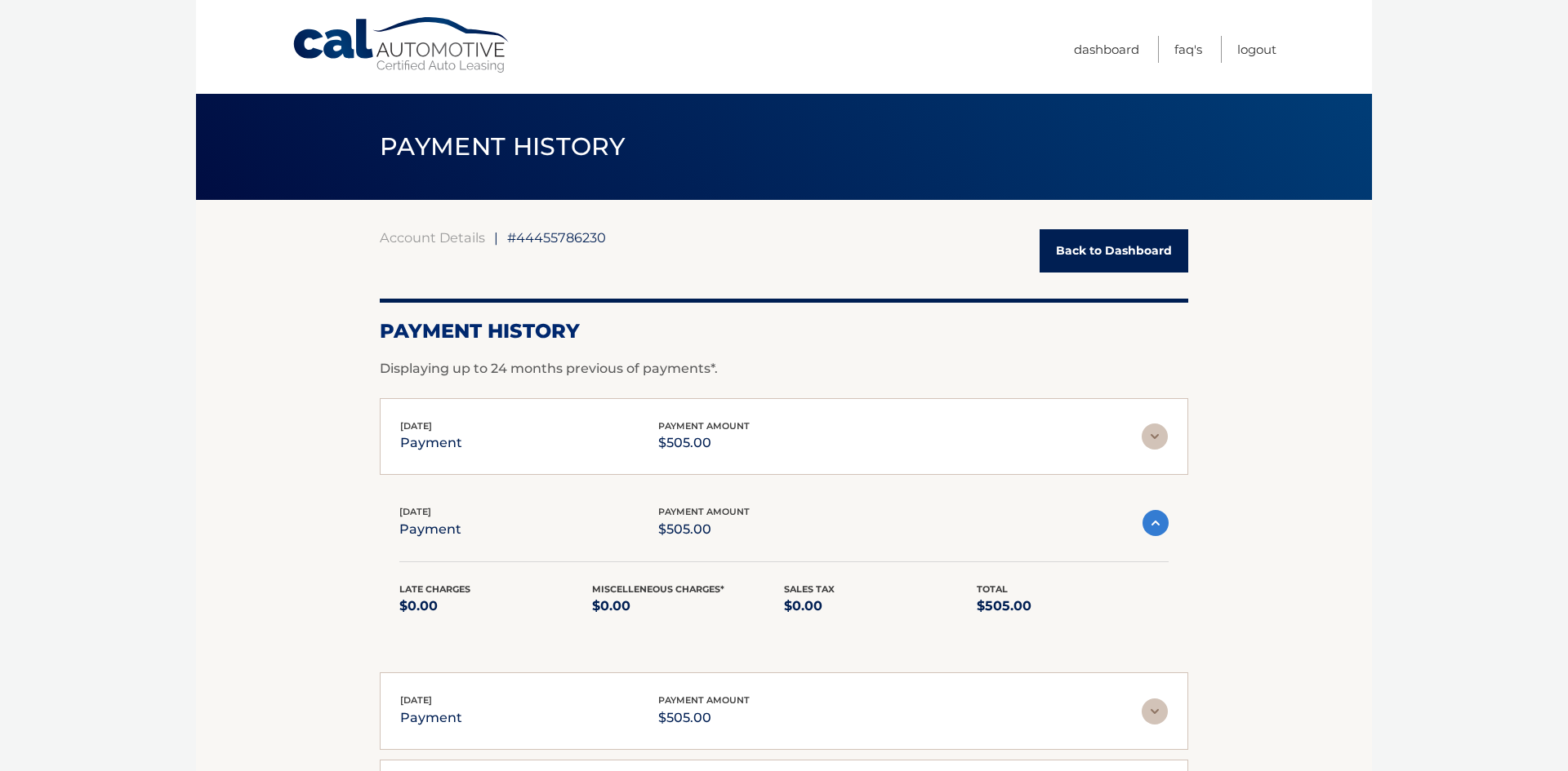
click at [1154, 531] on img at bounding box center [1155, 522] width 26 height 26
